Goal: Check status: Check status

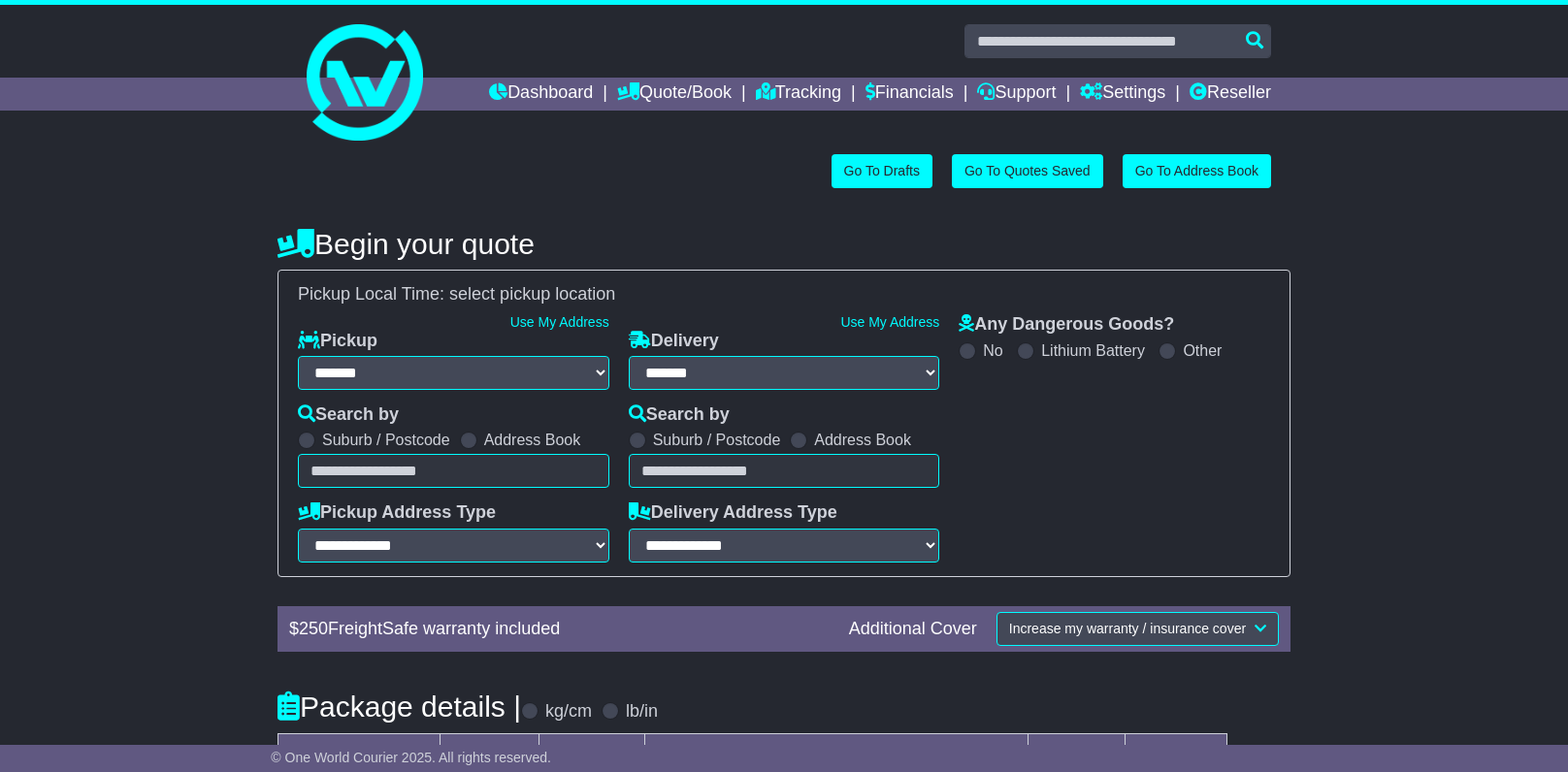
select select "**"
click at [1093, 49] on input "text" at bounding box center [1118, 41] width 307 height 34
paste input "**********"
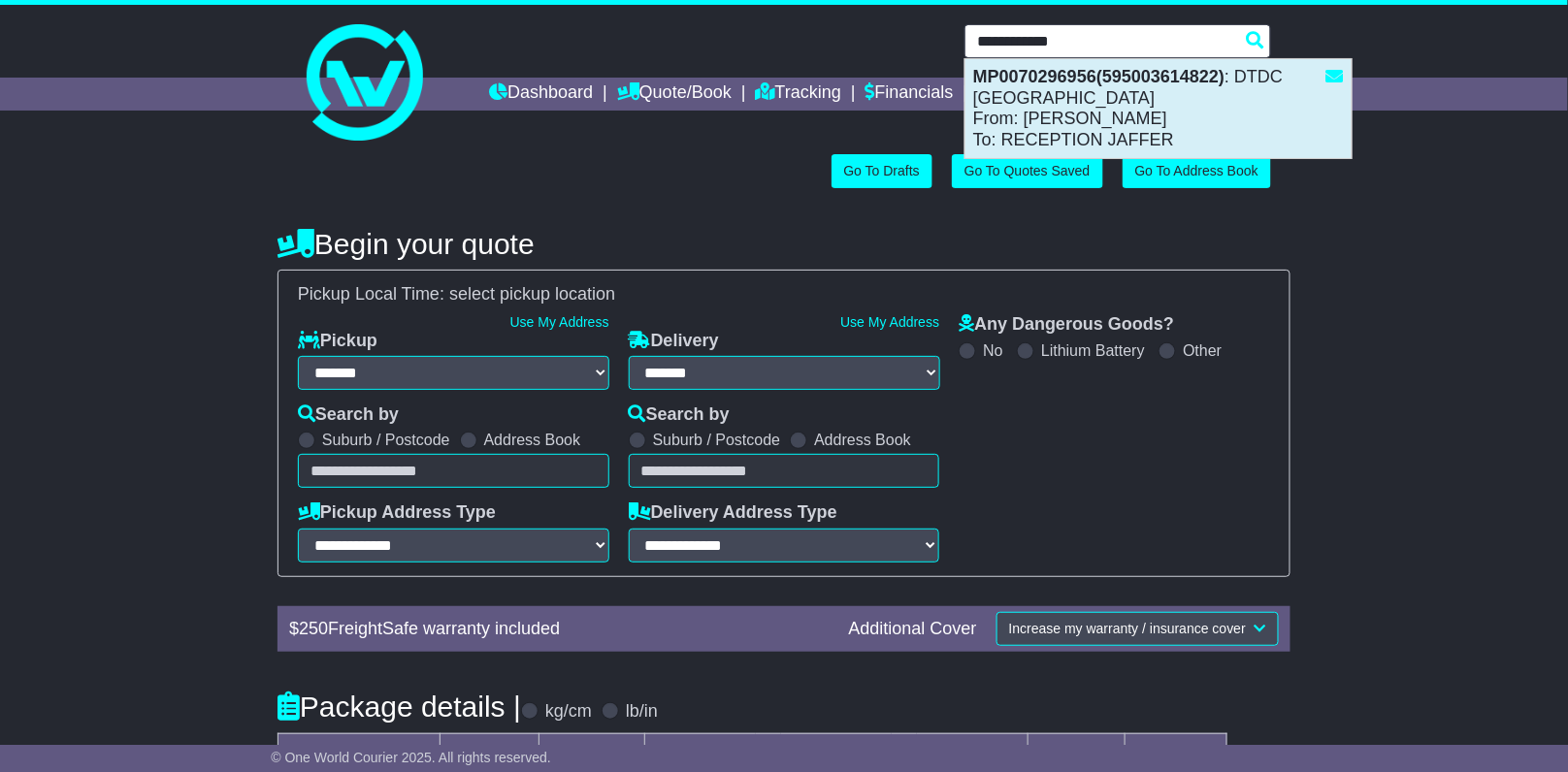
click at [1068, 101] on div "MP0070296956(595003614822) : DTDC Australia From: Rani Swarna Nyalakonda To: RE…" at bounding box center [1159, 108] width 386 height 99
type input "**********"
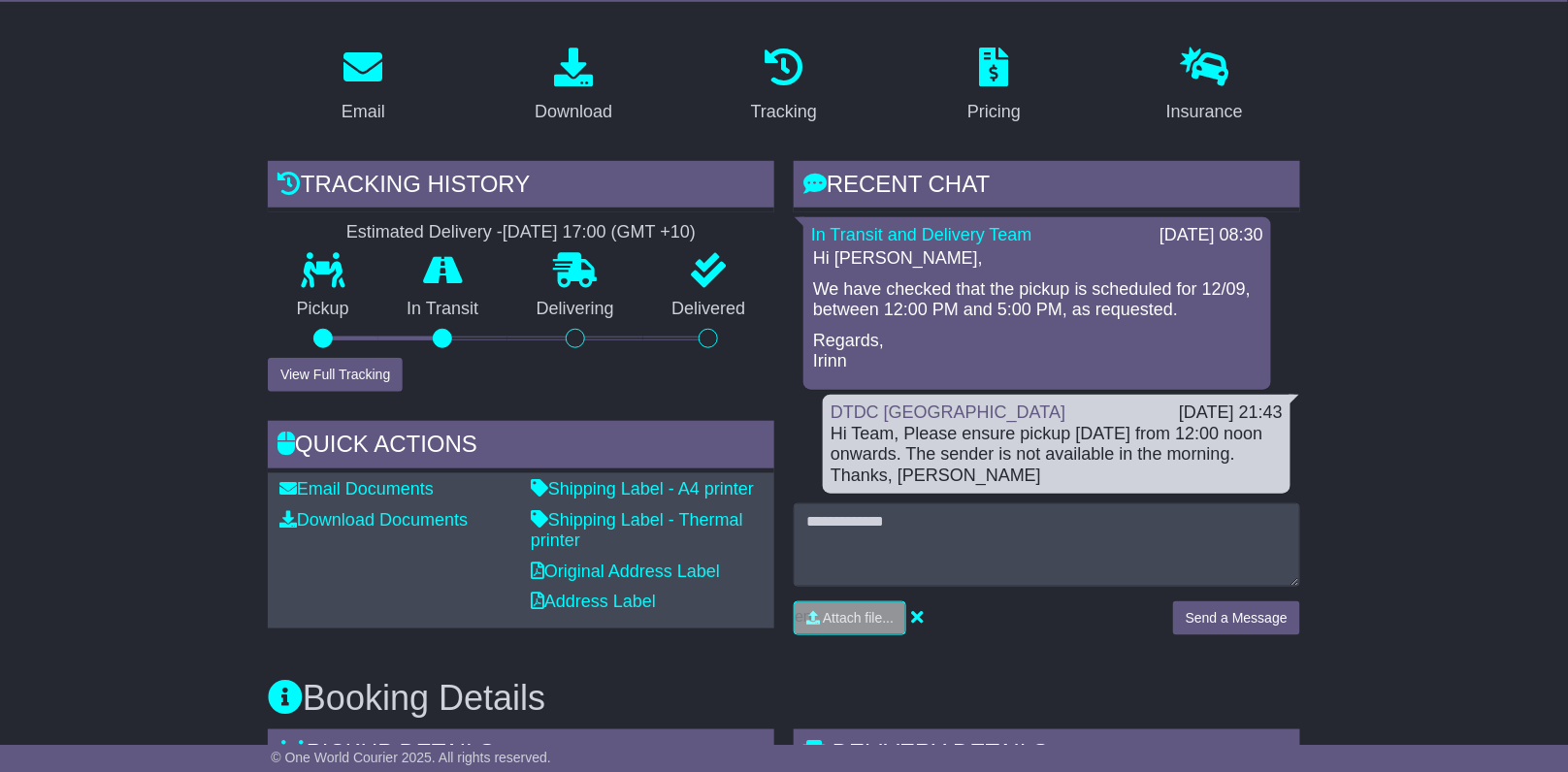
scroll to position [360, 0]
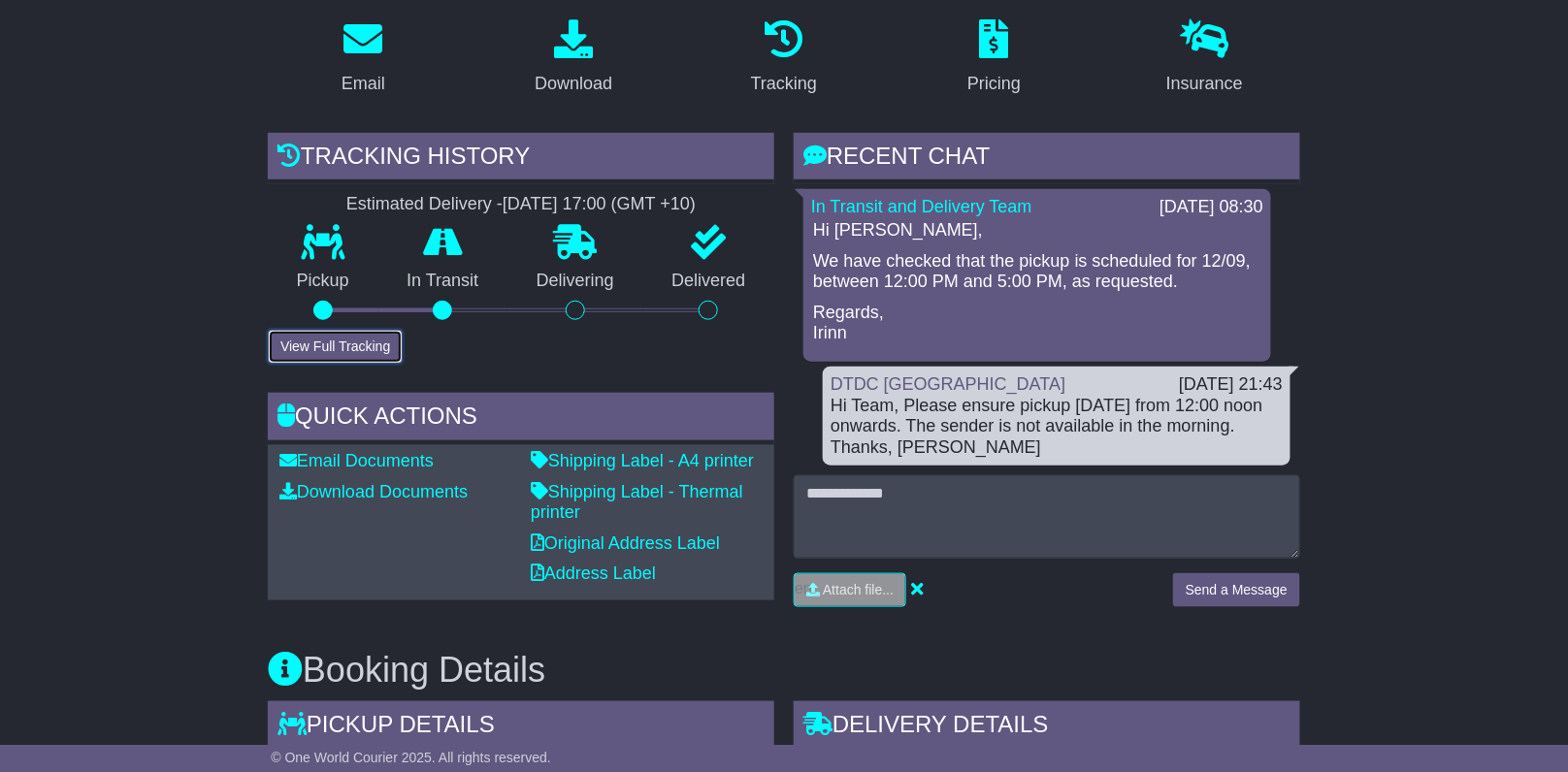
click at [350, 335] on button "View Full Tracking" at bounding box center [335, 347] width 135 height 34
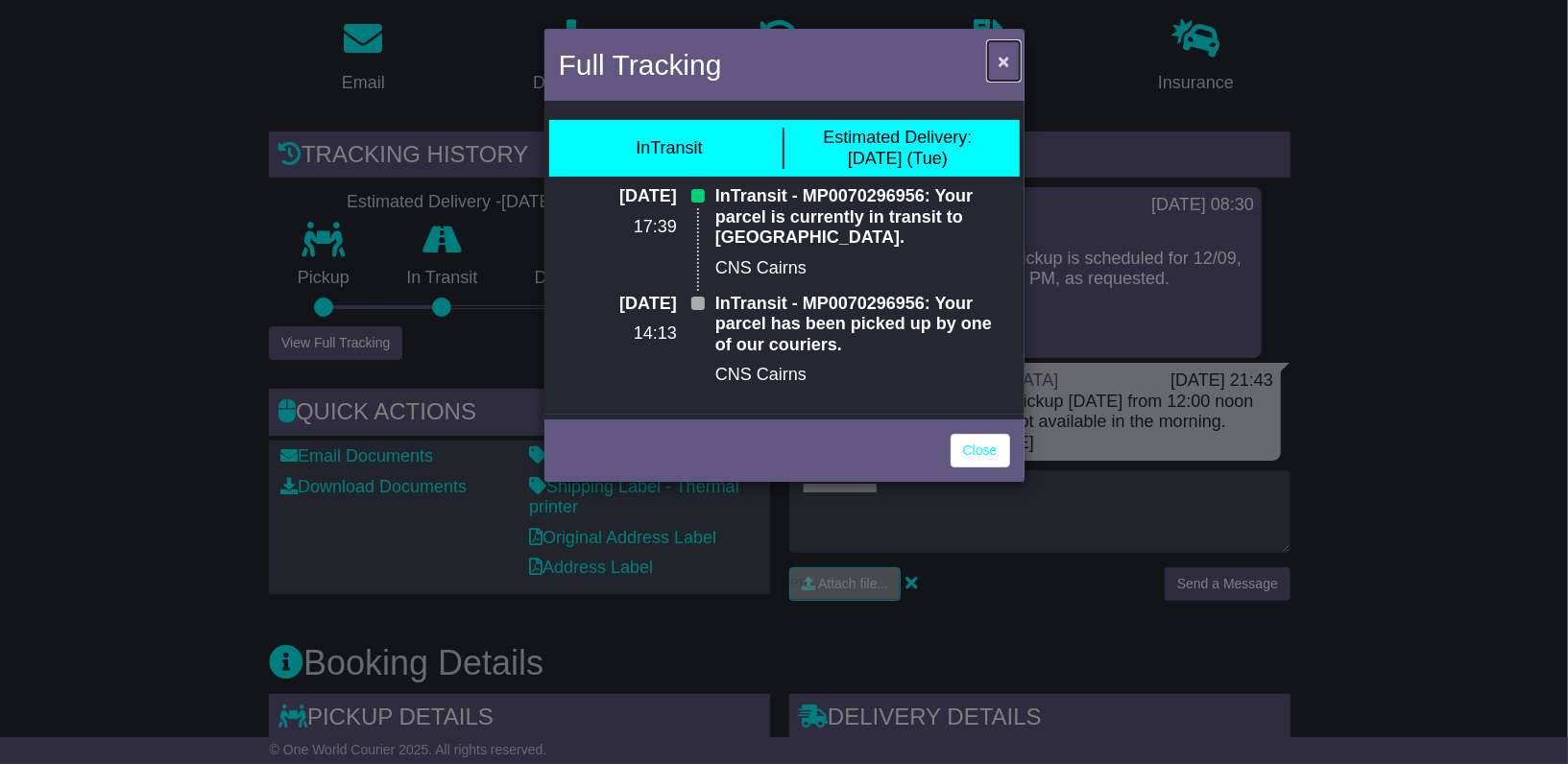
click at [1007, 64] on span "×" at bounding box center [1003, 60] width 12 height 22
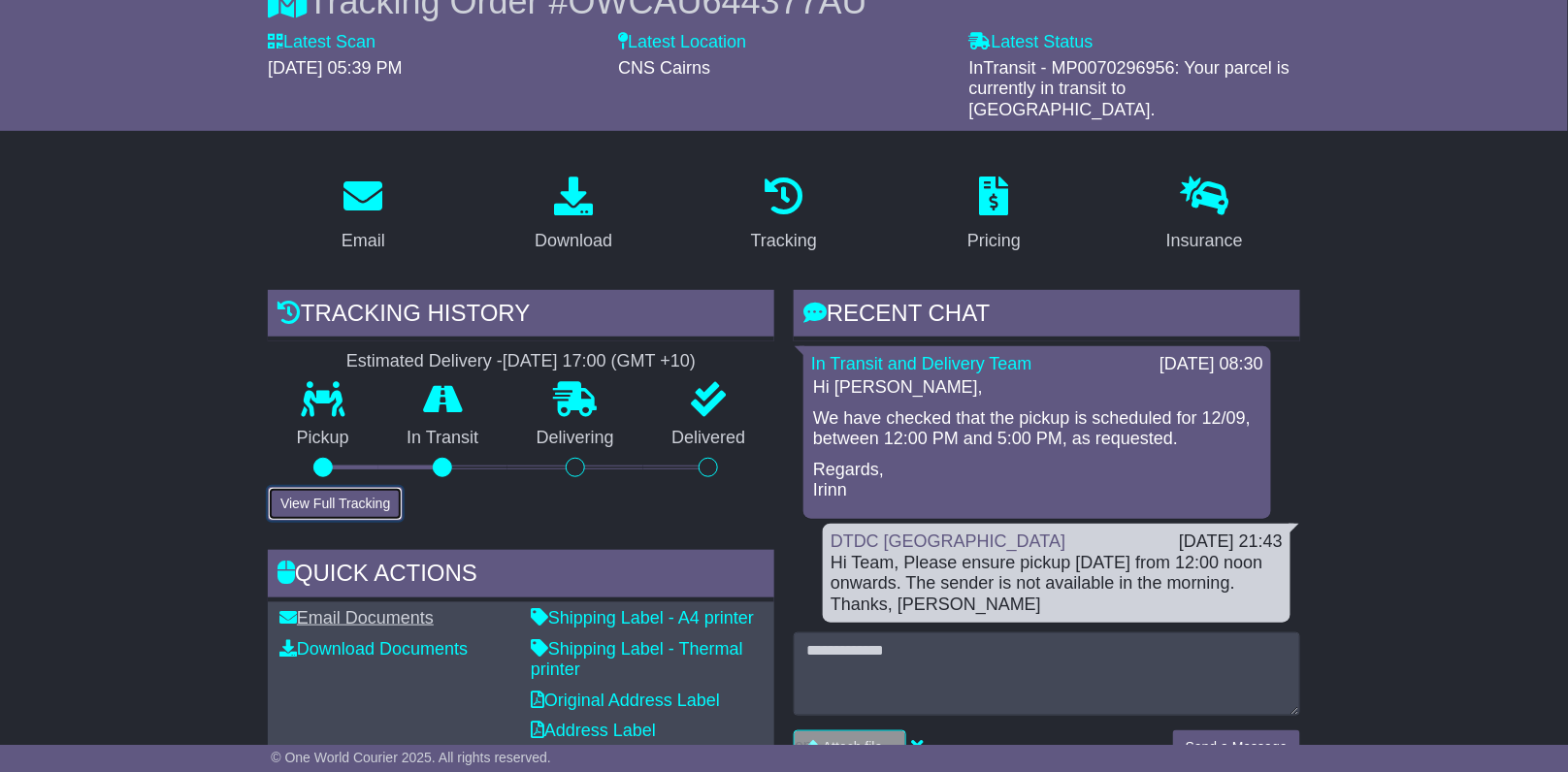
scroll to position [206, 0]
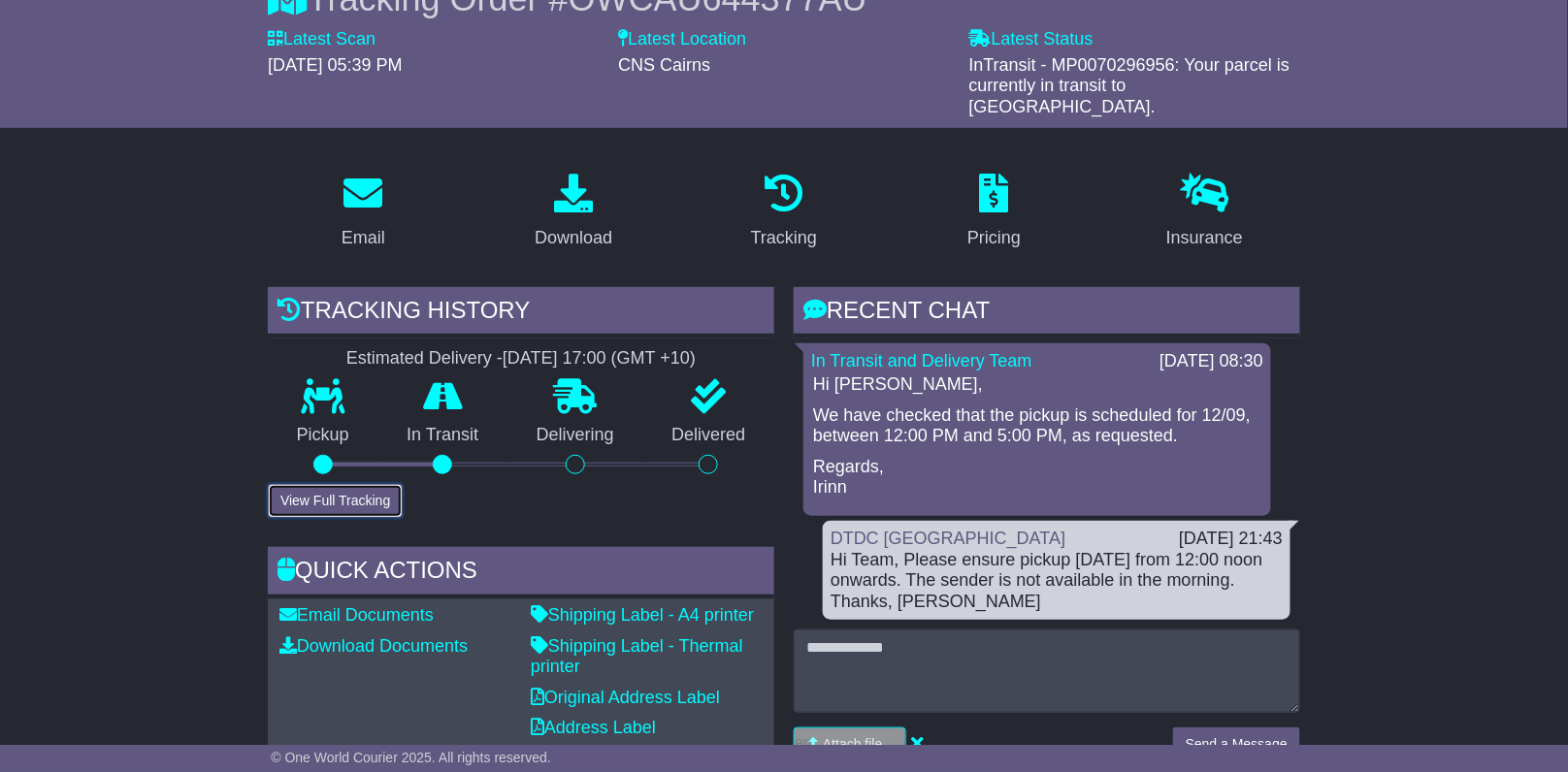
click at [345, 486] on button "View Full Tracking" at bounding box center [335, 501] width 135 height 34
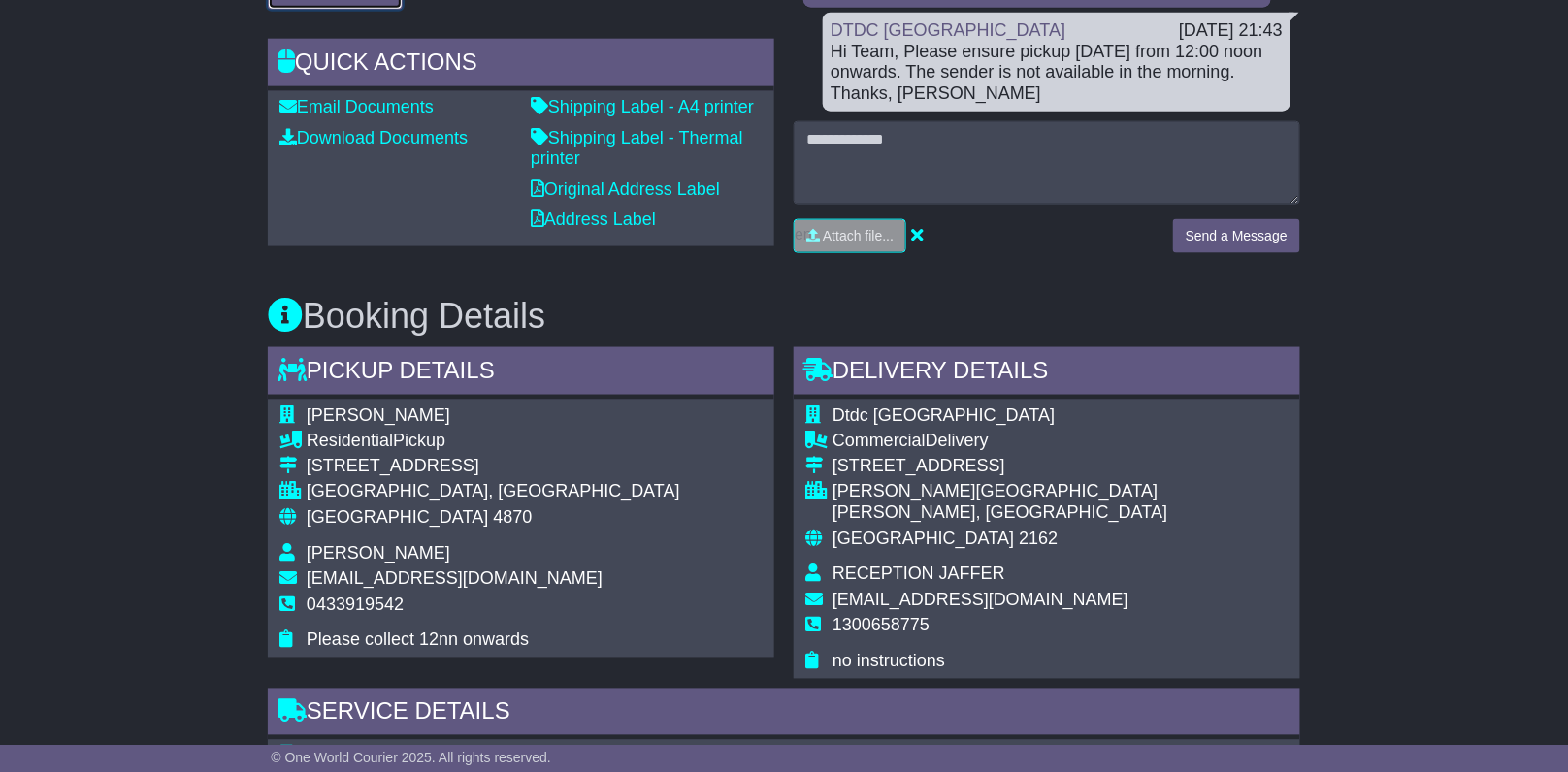
scroll to position [711, 0]
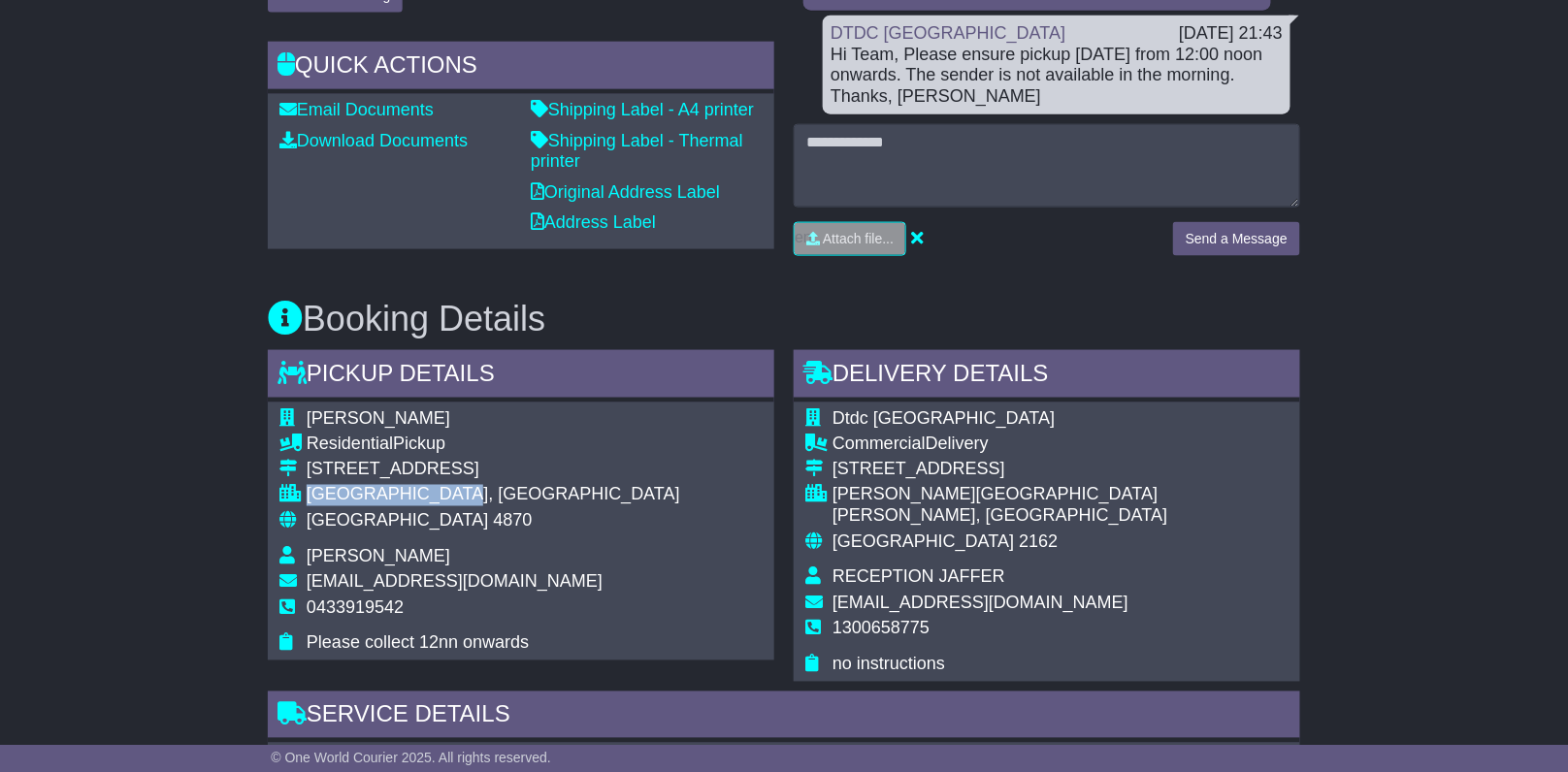
drag, startPoint x: 310, startPoint y: 471, endPoint x: 463, endPoint y: 469, distance: 153.3
click at [463, 485] on div "[GEOGRAPHIC_DATA], [GEOGRAPHIC_DATA]" at bounding box center [494, 495] width 374 height 21
copy div "[GEOGRAPHIC_DATA], [GEOGRAPHIC_DATA]"
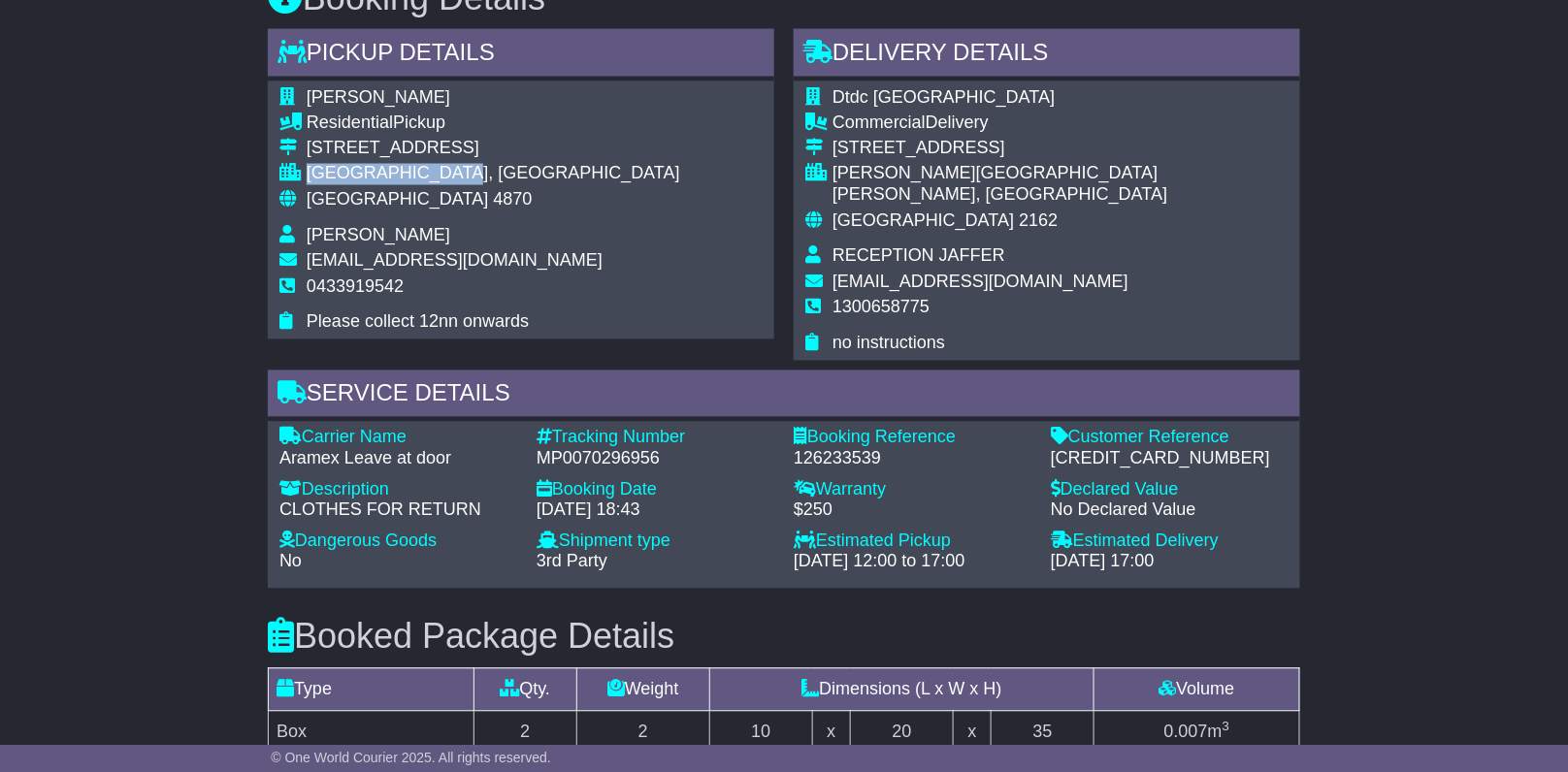
scroll to position [1002, 0]
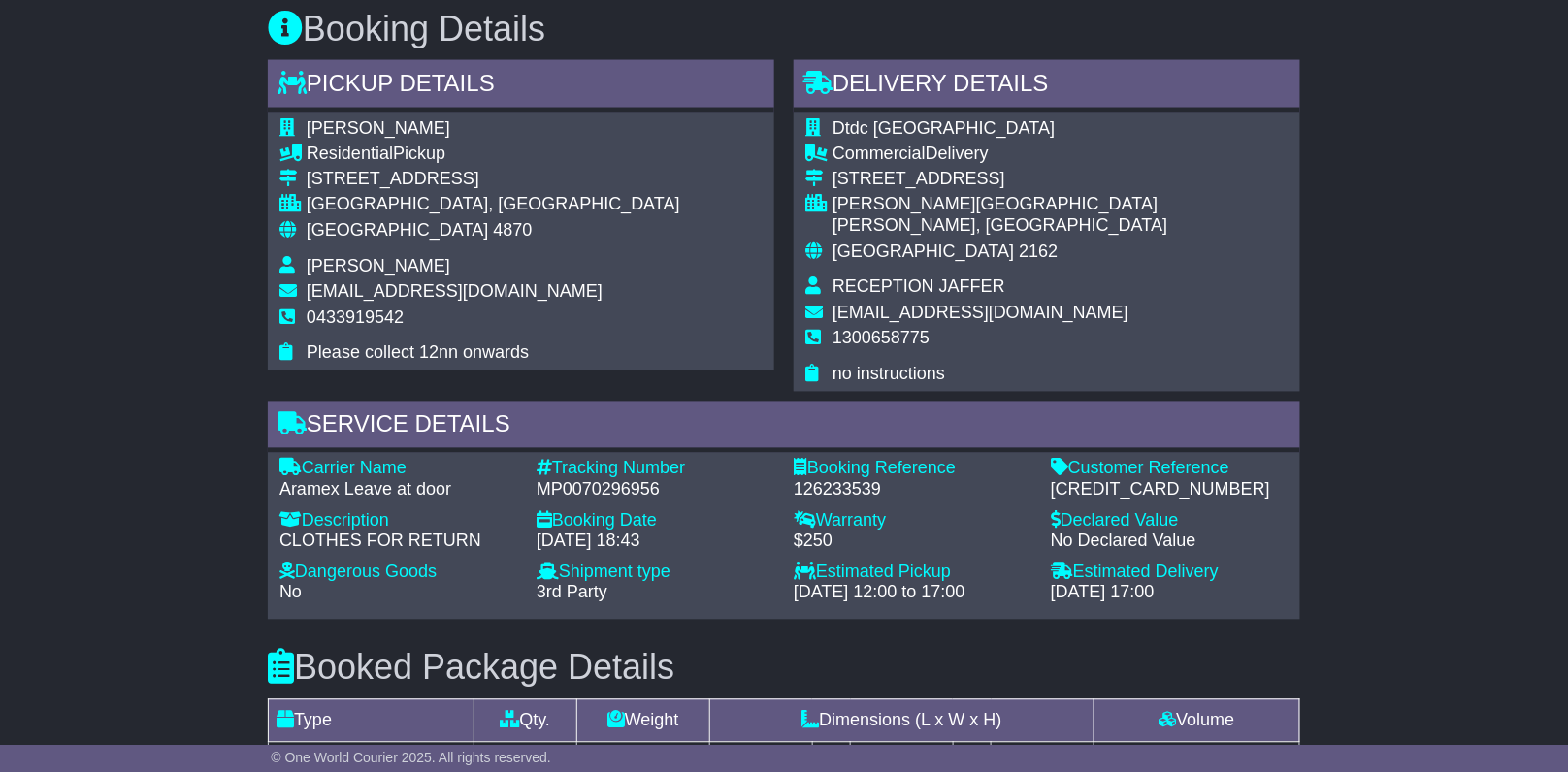
click at [1083, 480] on div "[CREDIT_CARD_NUMBER]" at bounding box center [1170, 490] width 238 height 21
copy div "[CREDIT_CARD_NUMBER]"
click at [590, 459] on div "Carrier Name - Aramex Leave at door Description - CLOTHES FOR RETURN Tracking N…" at bounding box center [784, 536] width 1029 height 155
click at [596, 480] on div "MP0070296956" at bounding box center [656, 490] width 238 height 21
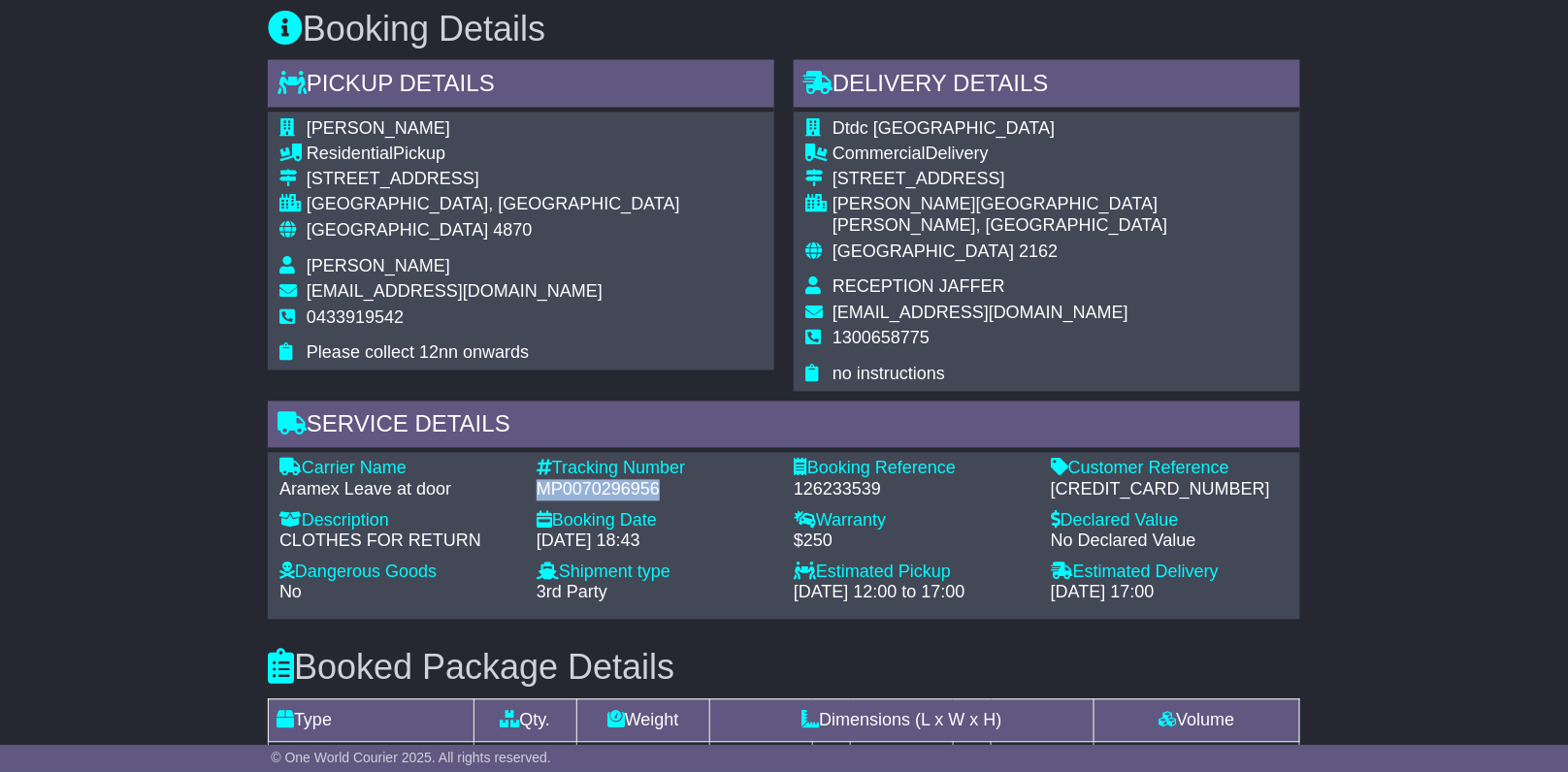
click at [596, 480] on div "MP0070296956" at bounding box center [656, 490] width 238 height 21
copy div "MP0070296956"
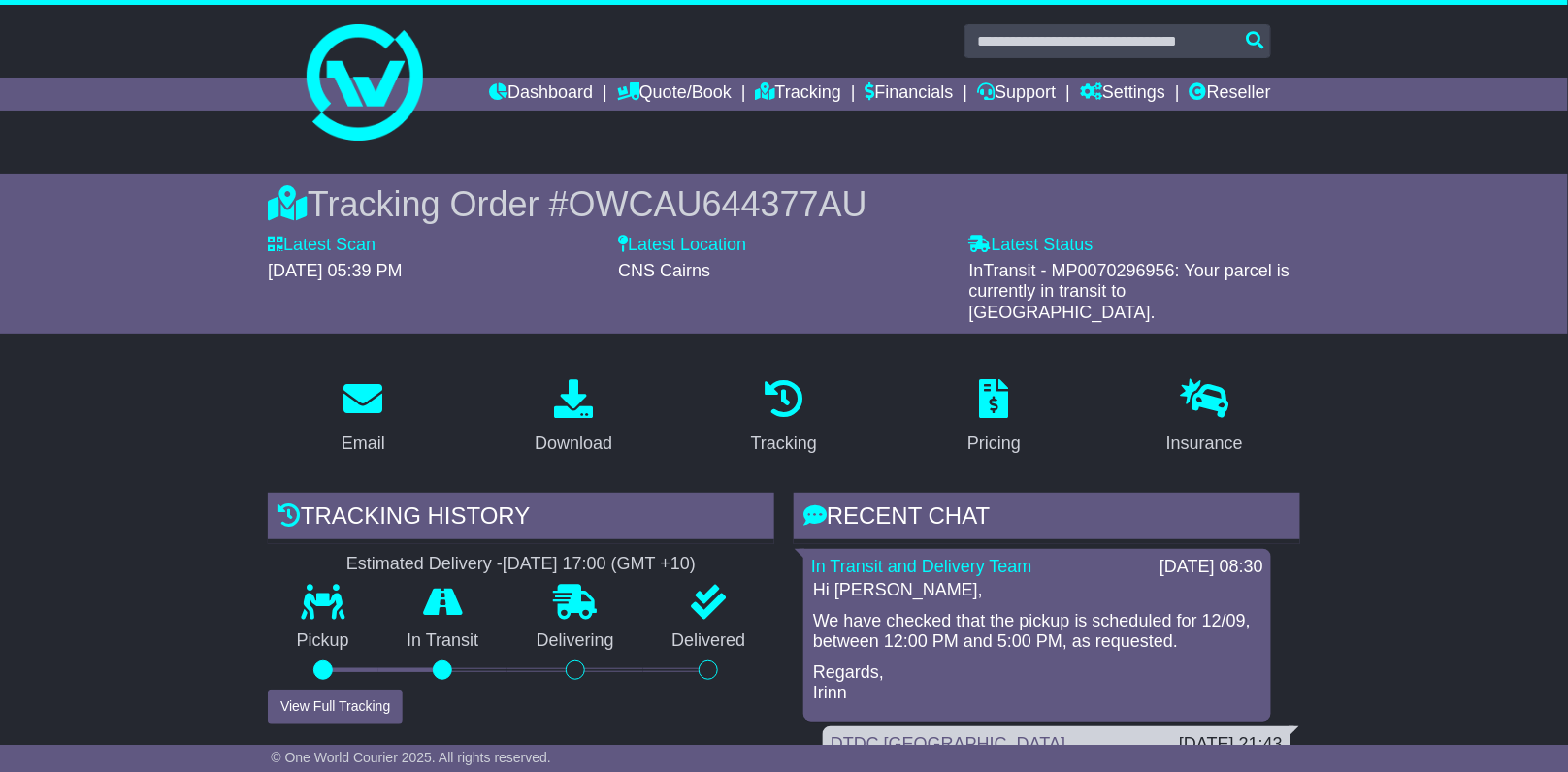
scroll to position [138, 0]
